Goal: Use online tool/utility: Utilize a website feature to perform a specific function

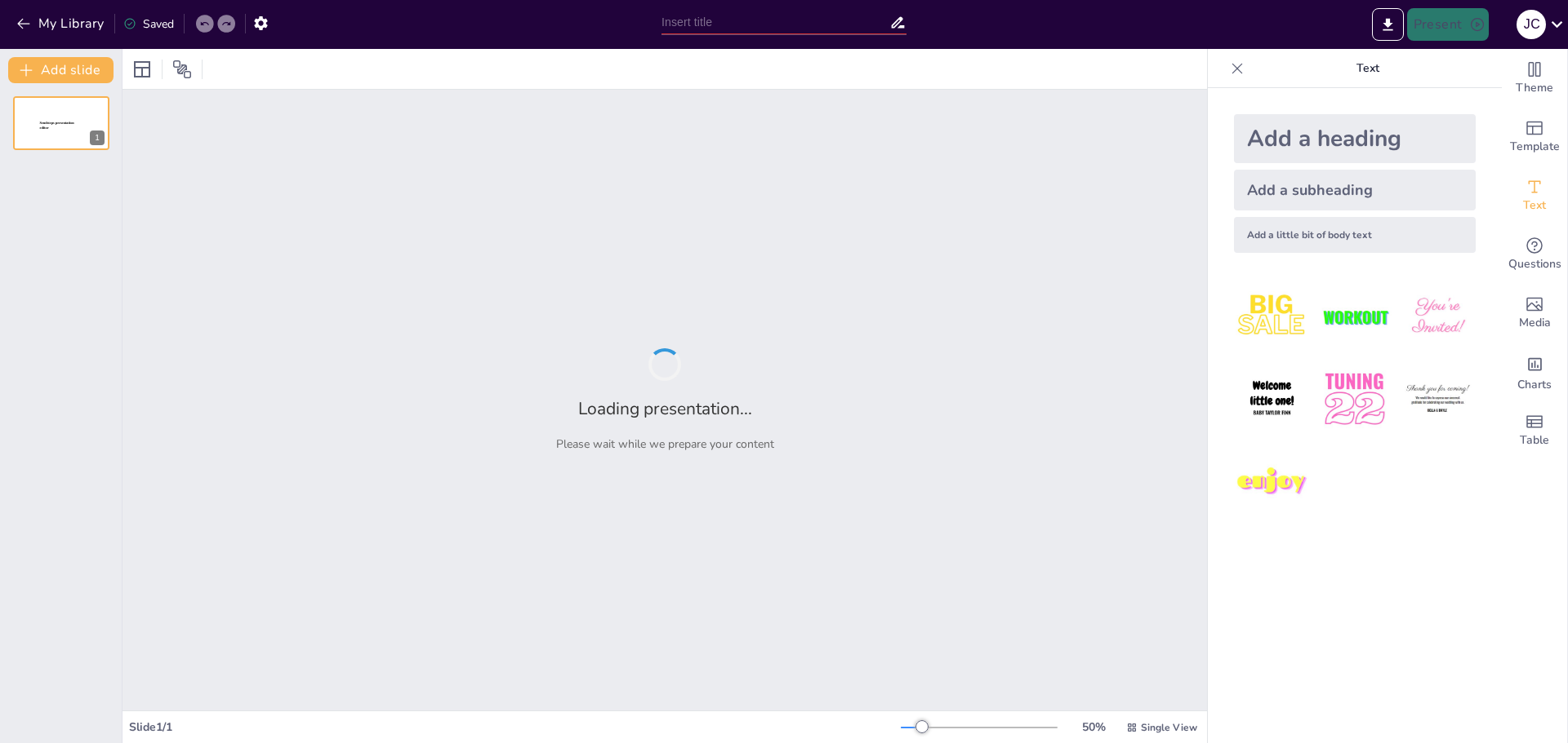
type input "Análisis del Rendimiento de la Selección [DEMOGRAPHIC_DATA] en Torneos Internac…"
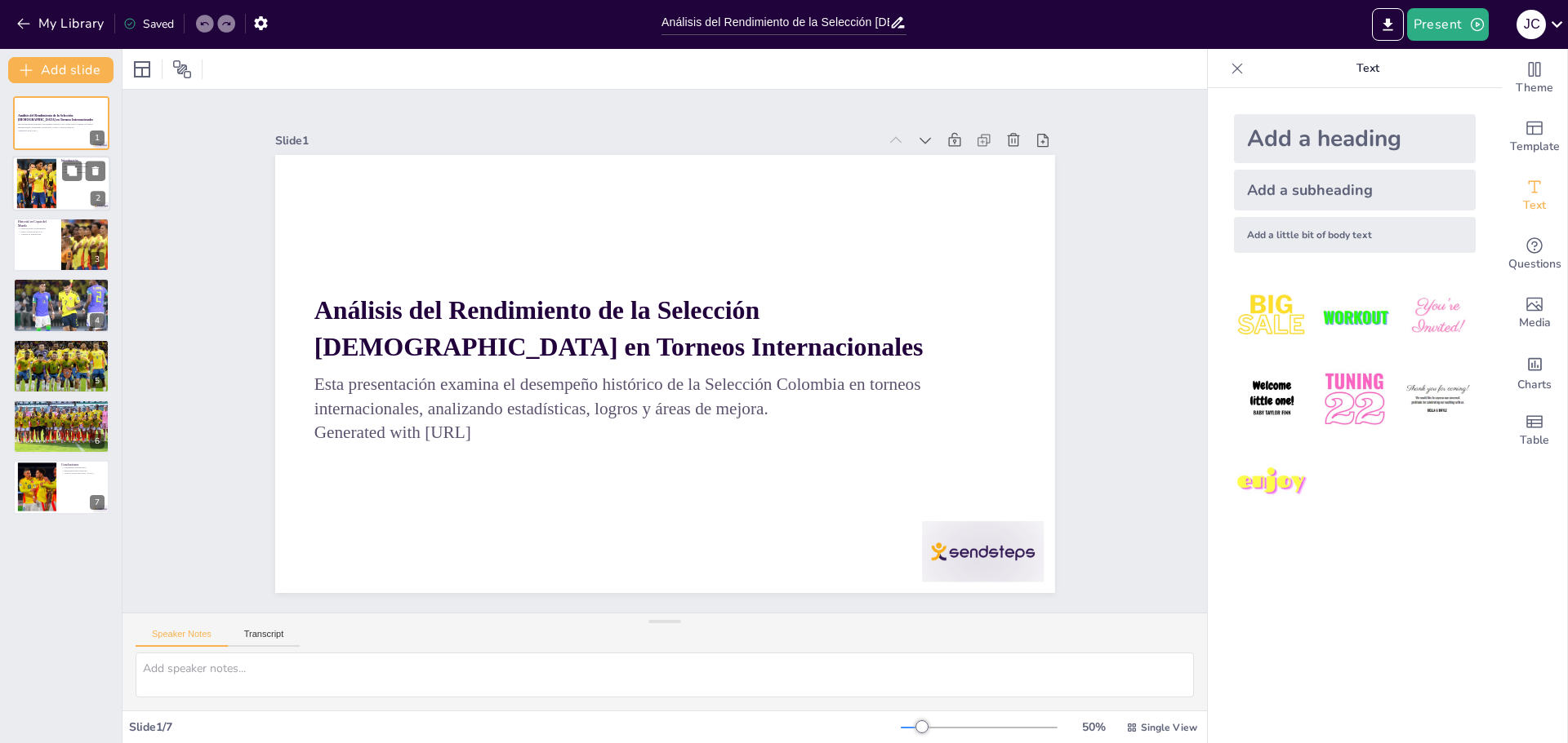
click at [62, 188] on div at bounding box center [61, 184] width 98 height 56
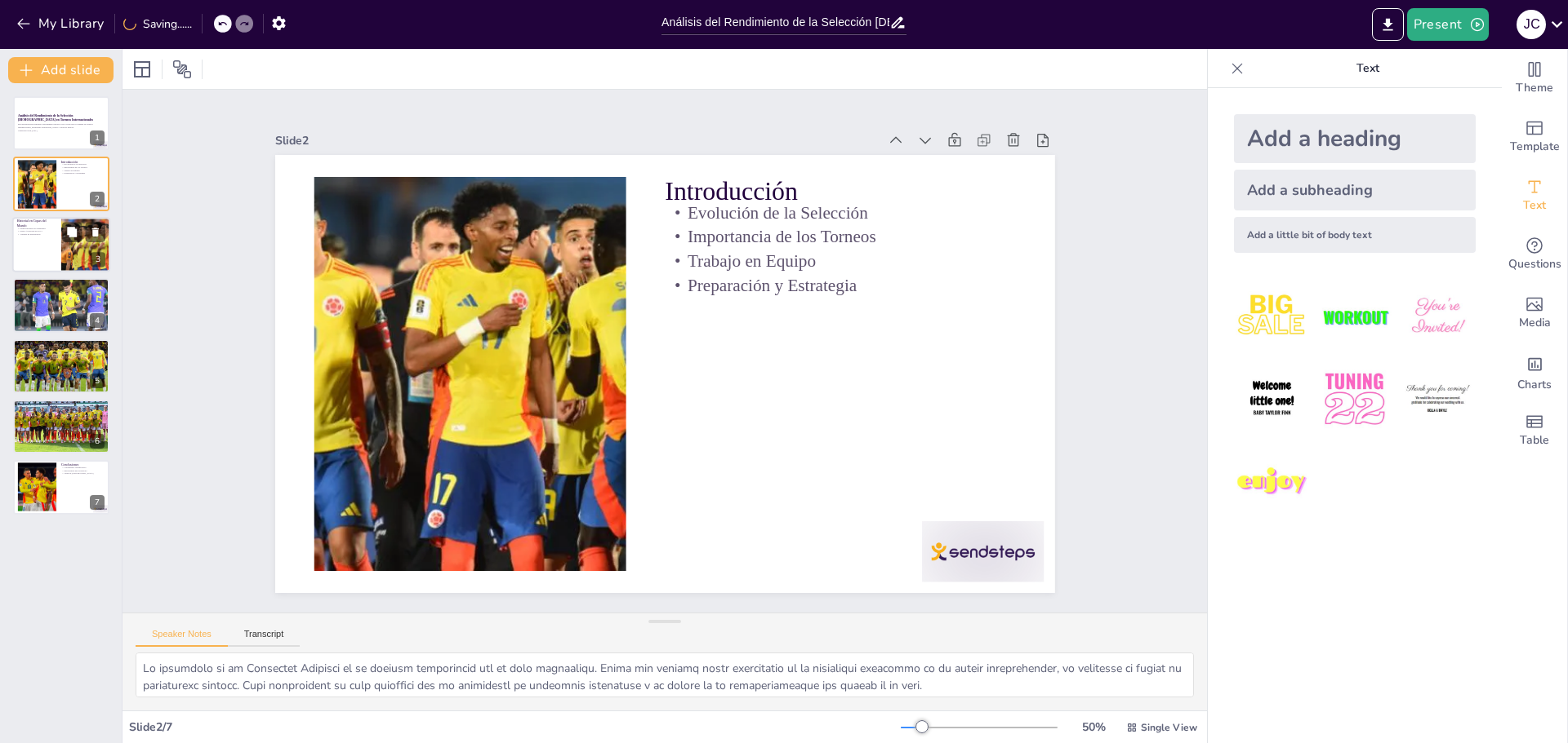
click at [57, 239] on div at bounding box center [61, 244] width 98 height 56
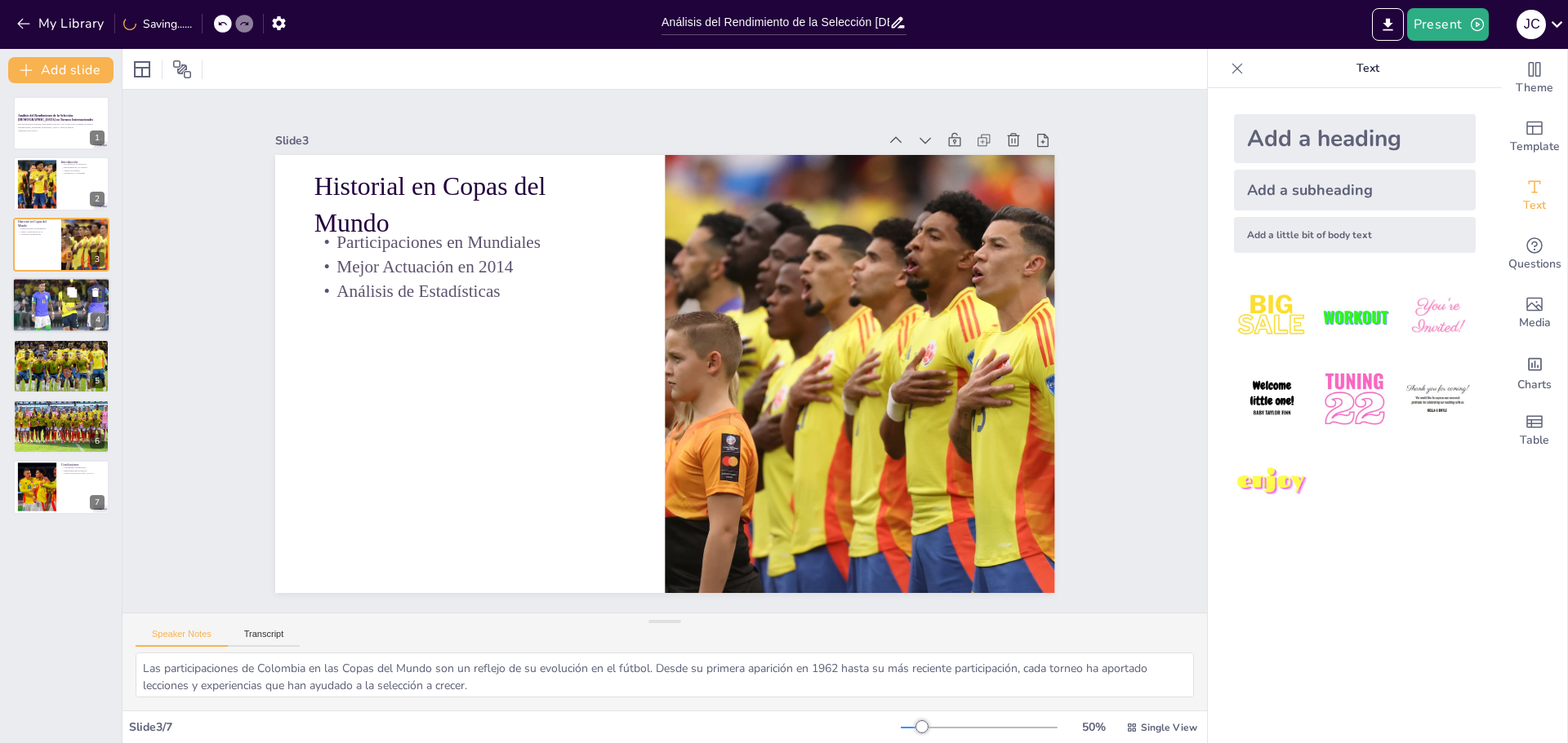
click at [56, 320] on div at bounding box center [61, 305] width 110 height 56
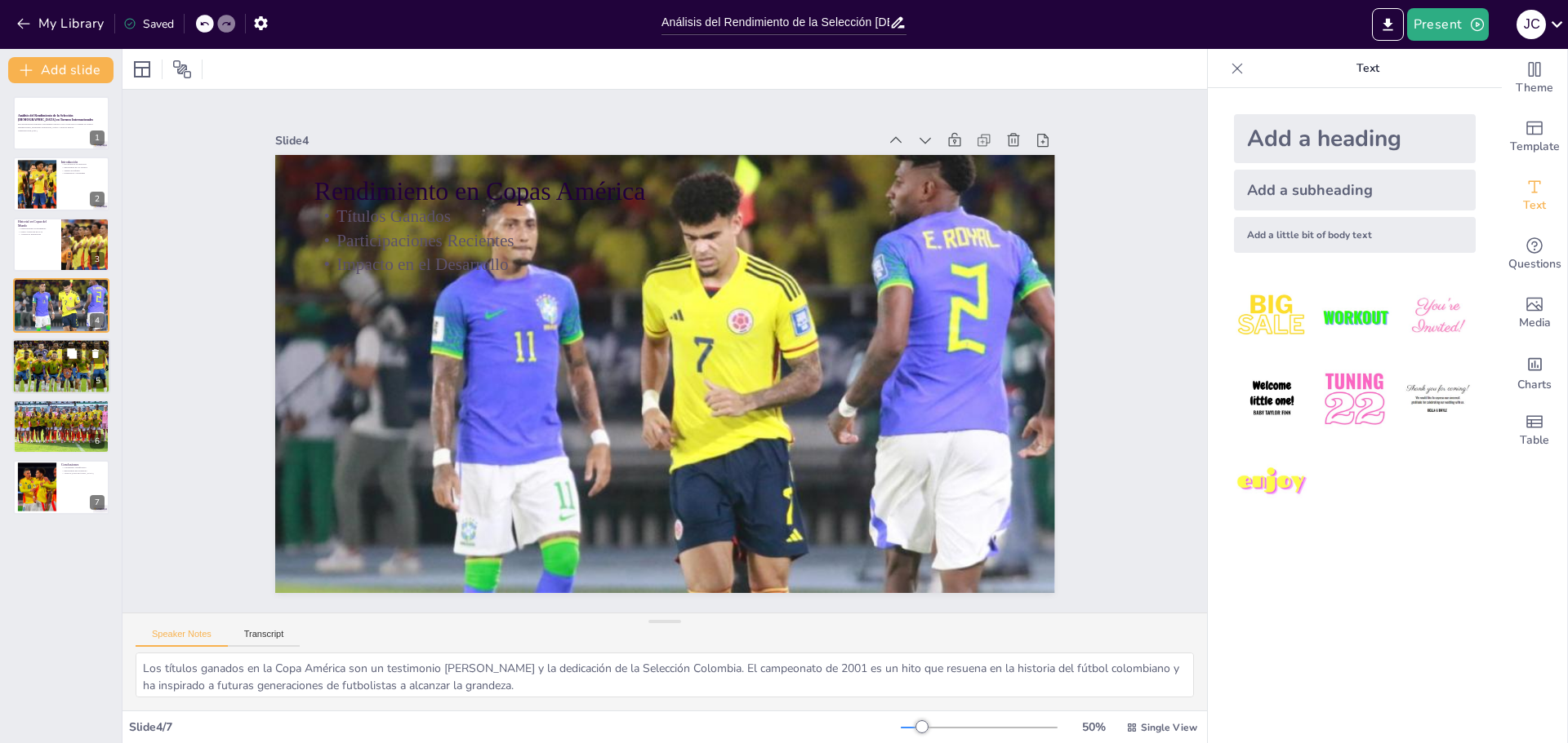
click at [61, 352] on p "Liderazgo en el Campo" at bounding box center [61, 352] width 88 height 3
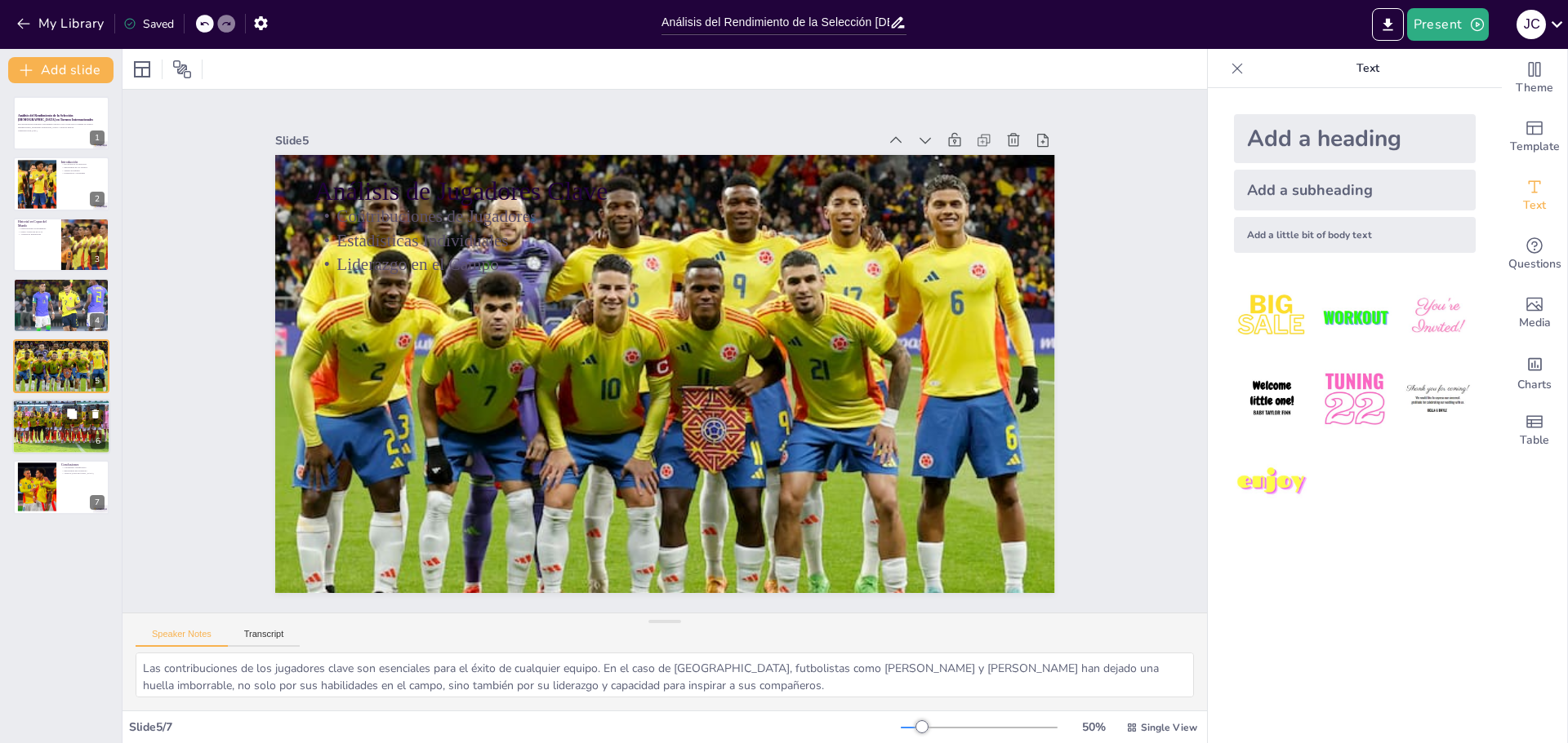
click at [56, 441] on div at bounding box center [61, 426] width 110 height 56
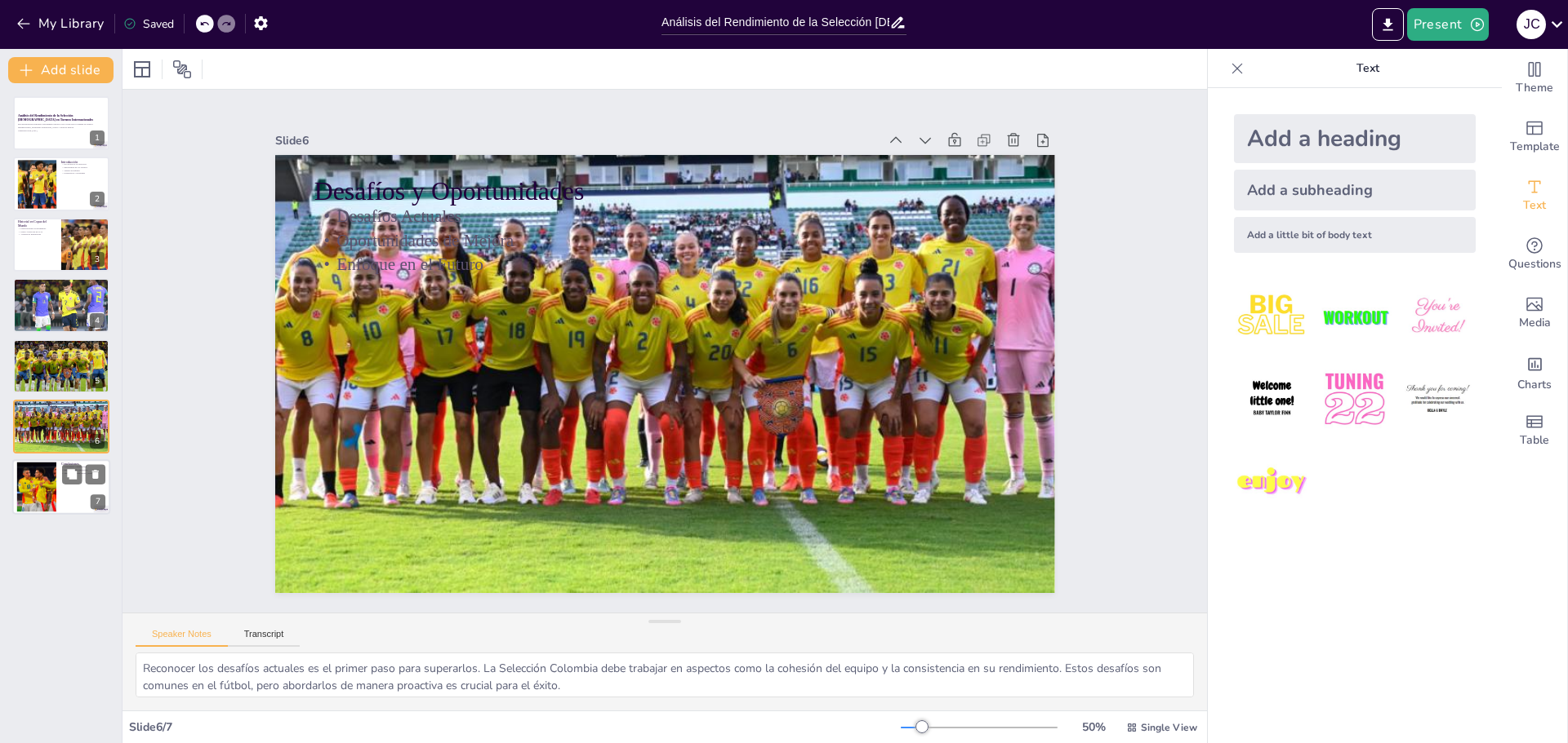
click at [52, 469] on div at bounding box center [36, 487] width 69 height 50
type textarea "El crecimiento significativo de la Selección Colombia es un reflejo del esfuerz…"
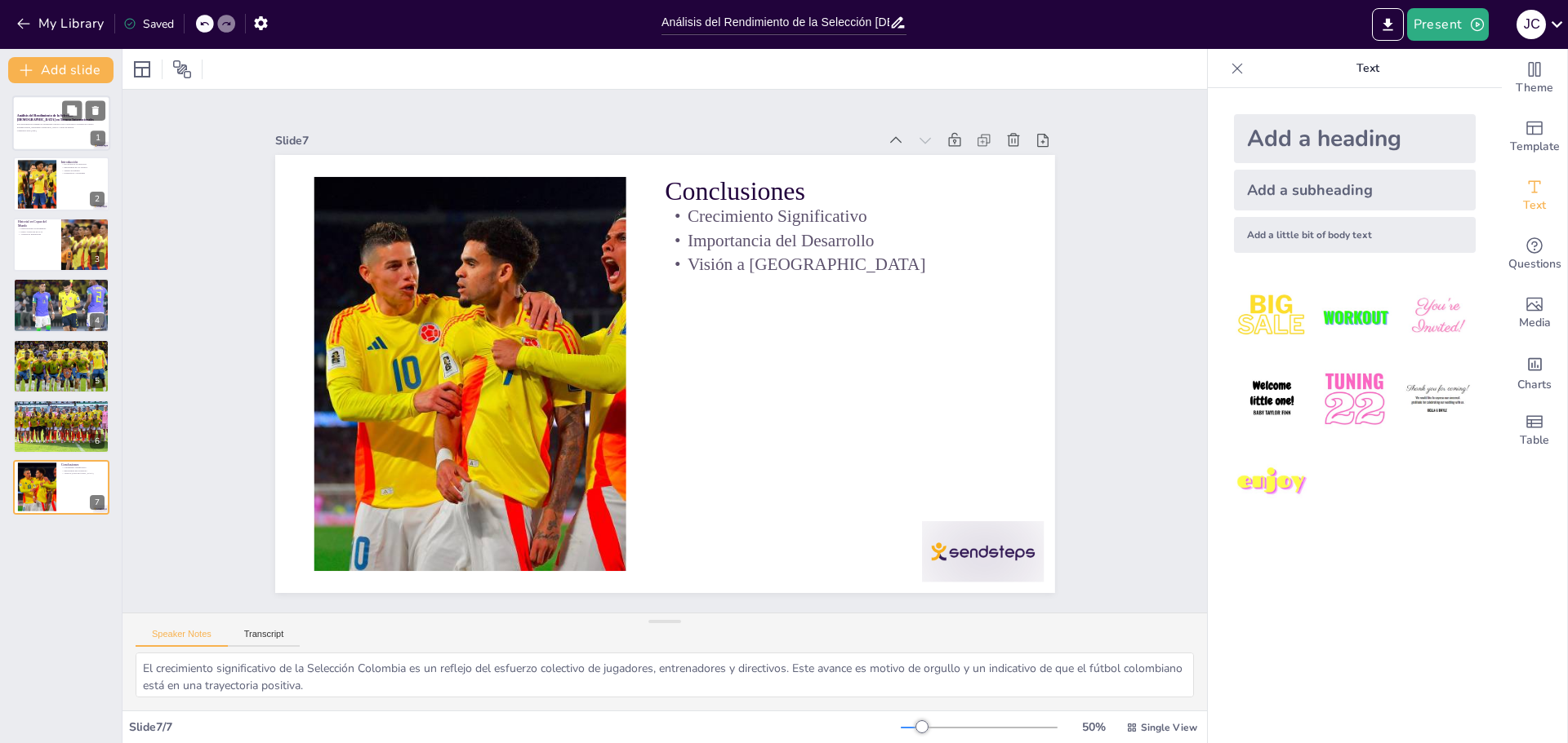
click at [51, 129] on p "Esta presentación examina el desempeño histórico de la Selección Colombia en to…" at bounding box center [61, 126] width 88 height 6
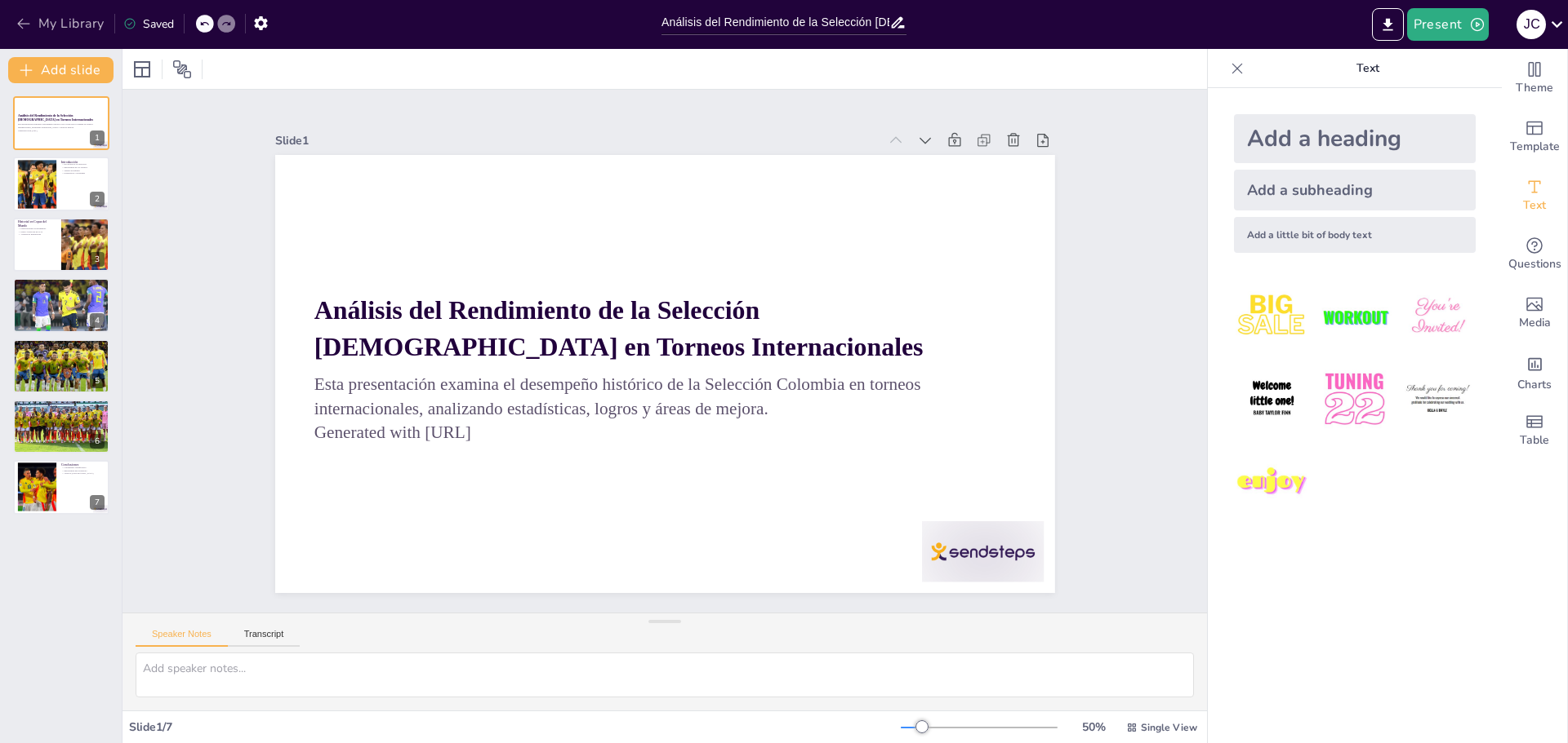
click at [58, 19] on button "My Library" at bounding box center [61, 24] width 99 height 26
